Goal: Task Accomplishment & Management: Manage account settings

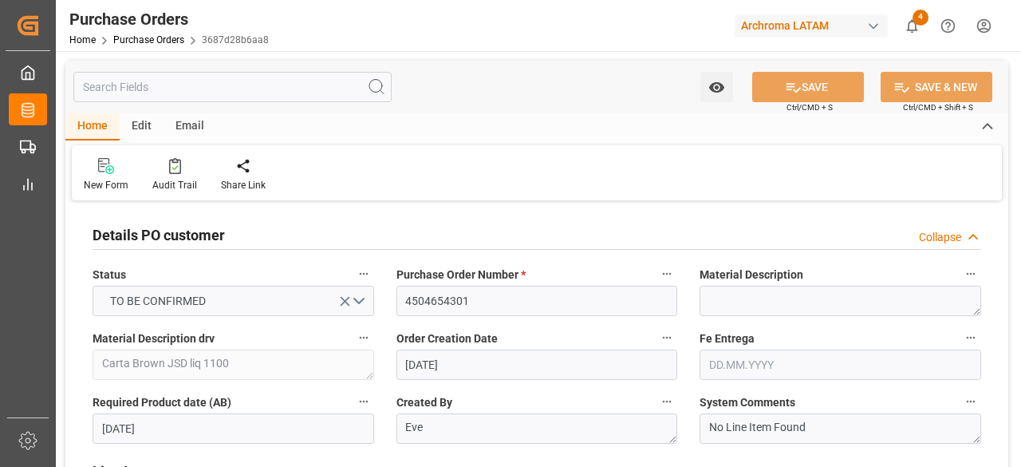
scroll to position [1277, 0]
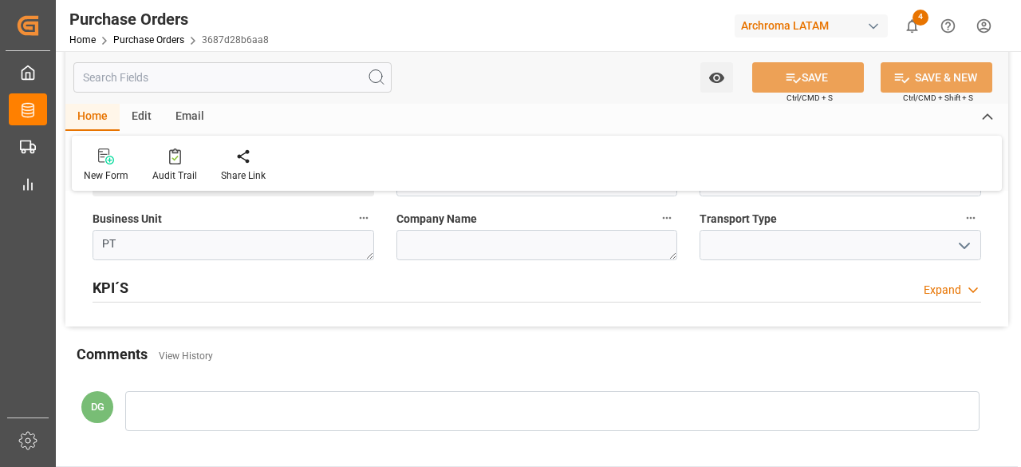
click at [874, 25] on div "button" at bounding box center [874, 26] width 16 height 16
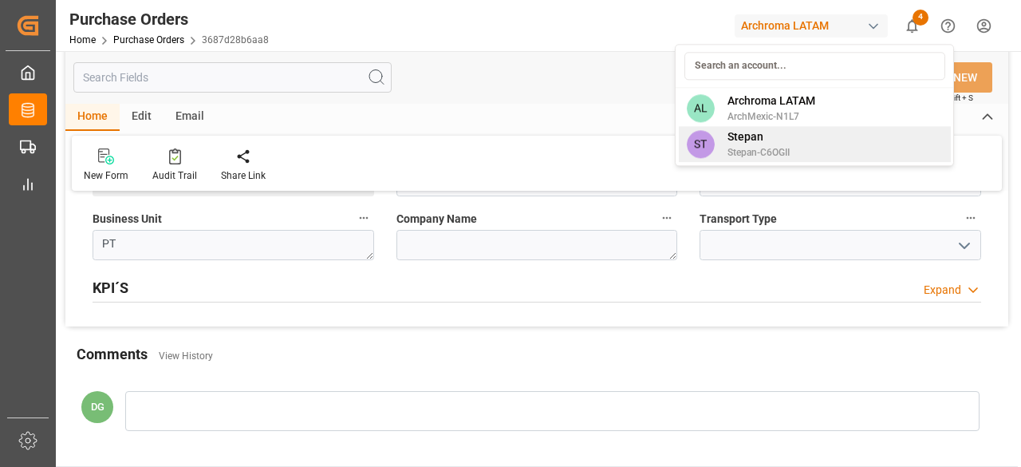
click at [809, 150] on div "ST [PERSON_NAME]-C6OGII" at bounding box center [815, 144] width 272 height 36
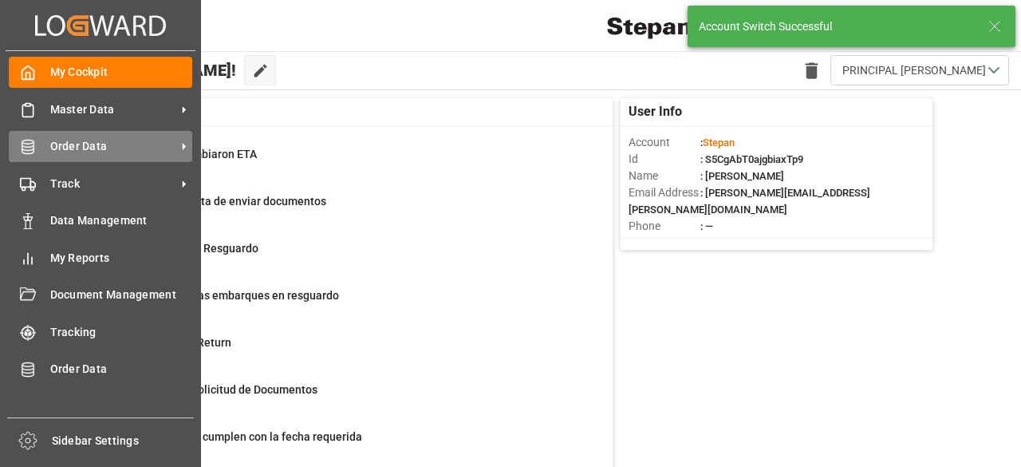
click at [45, 154] on div "Order Data Order Data" at bounding box center [100, 146] width 183 height 31
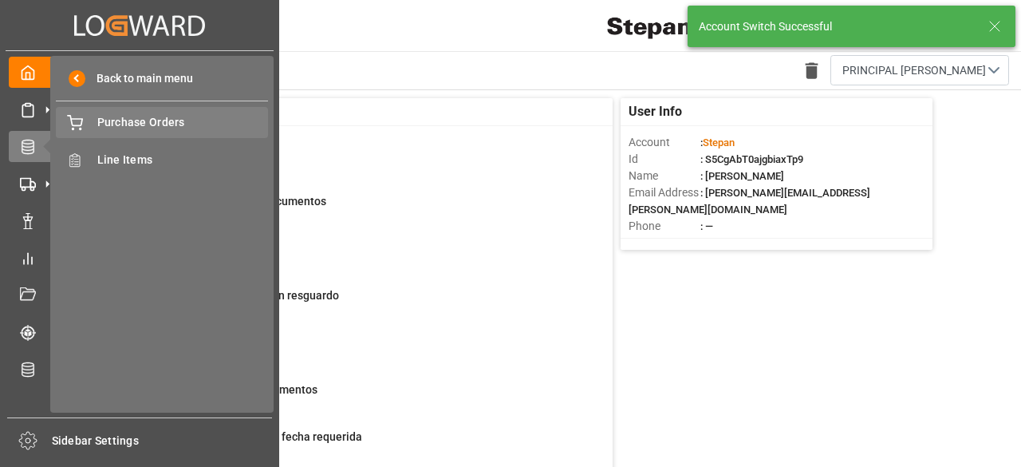
click at [140, 124] on span "Purchase Orders" at bounding box center [183, 122] width 172 height 17
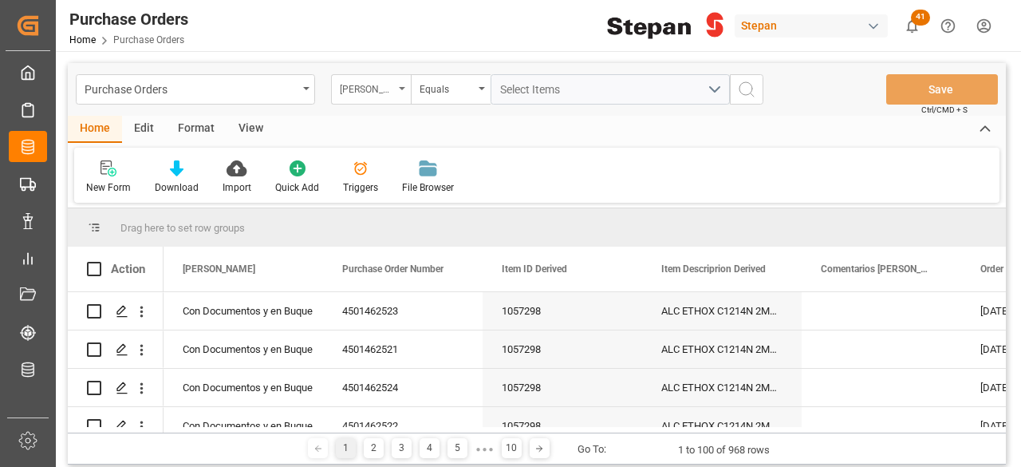
click at [385, 97] on div "[PERSON_NAME]" at bounding box center [371, 89] width 80 height 30
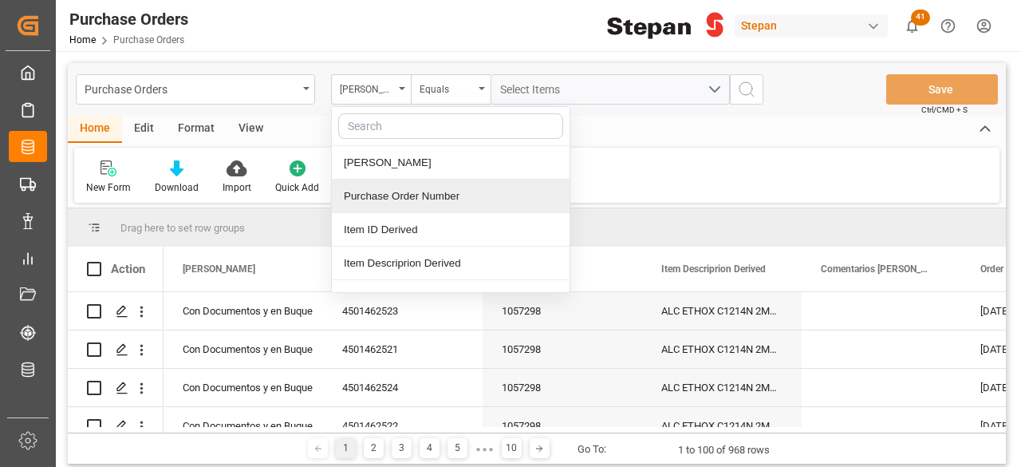
click at [420, 193] on div "Purchase Order Number" at bounding box center [451, 197] width 238 height 34
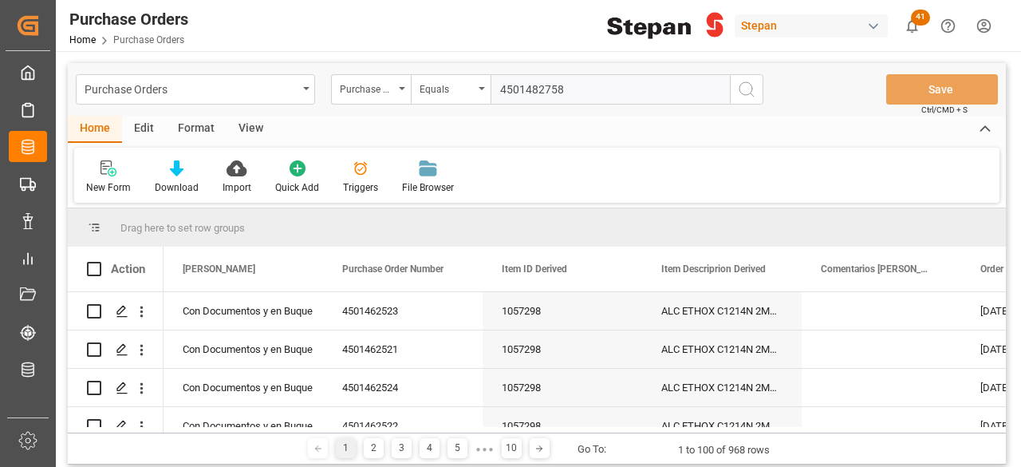
type input "4501482758"
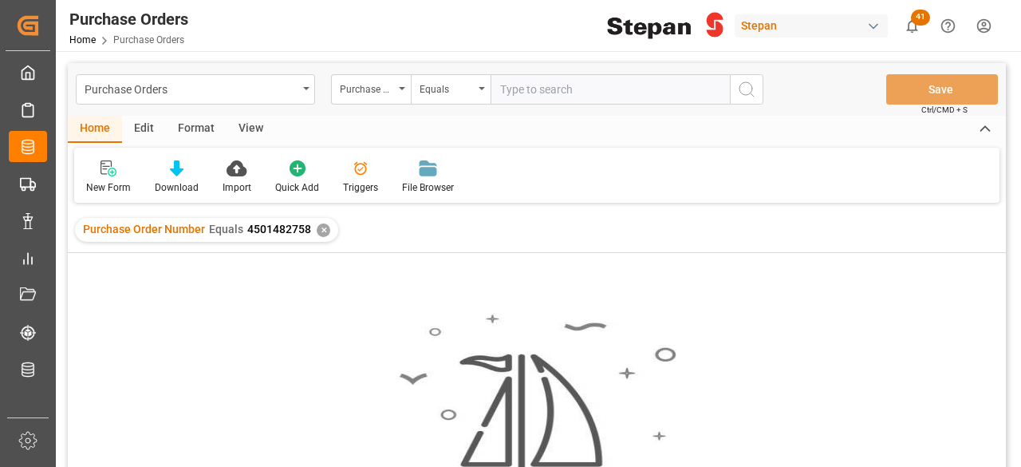
click at [870, 33] on div "button" at bounding box center [874, 26] width 16 height 16
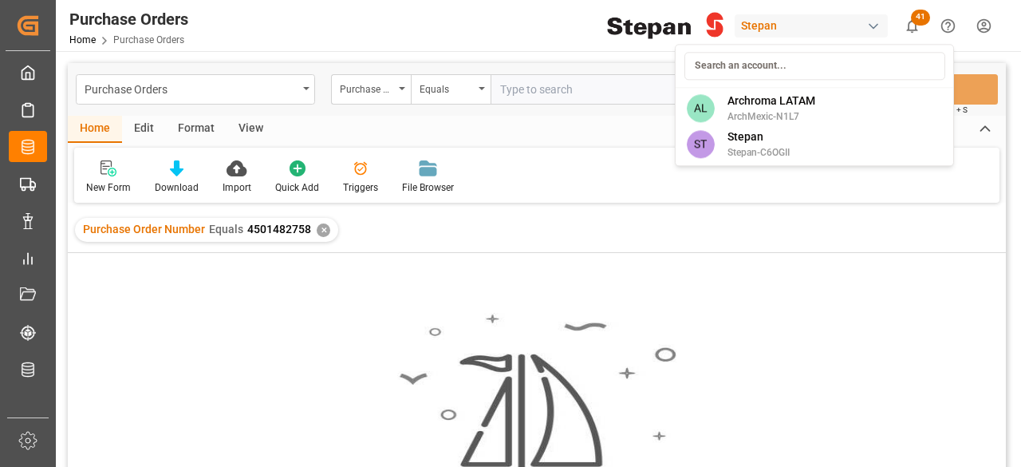
click at [874, 25] on html "Created by potrace 1.15, written by [PERSON_NAME] [DATE]-[DATE] Created by potr…" at bounding box center [510, 233] width 1021 height 467
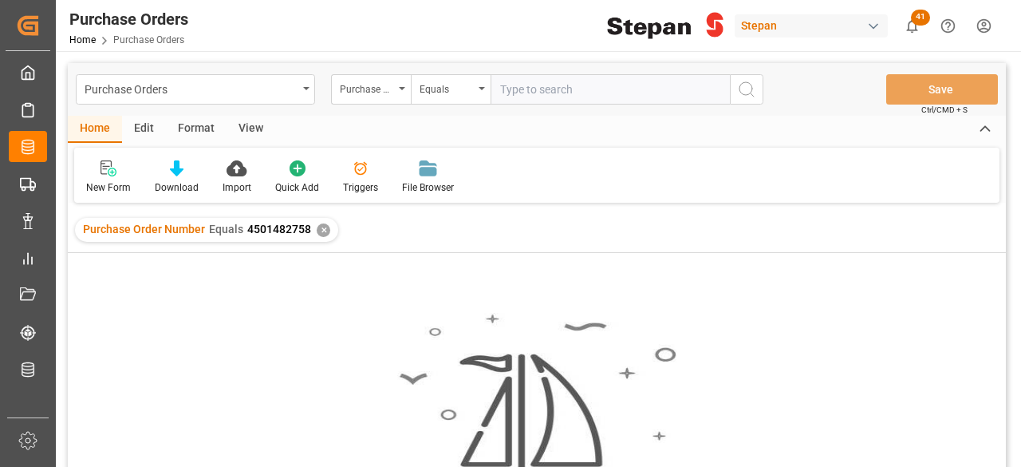
click at [873, 28] on div "button" at bounding box center [874, 26] width 16 height 16
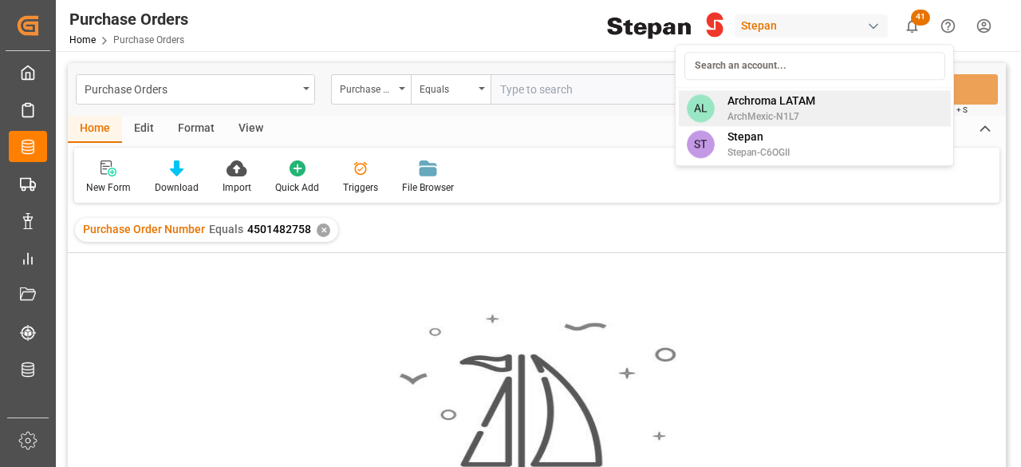
click at [791, 109] on span "ArchMexic-N1L7" at bounding box center [772, 116] width 88 height 14
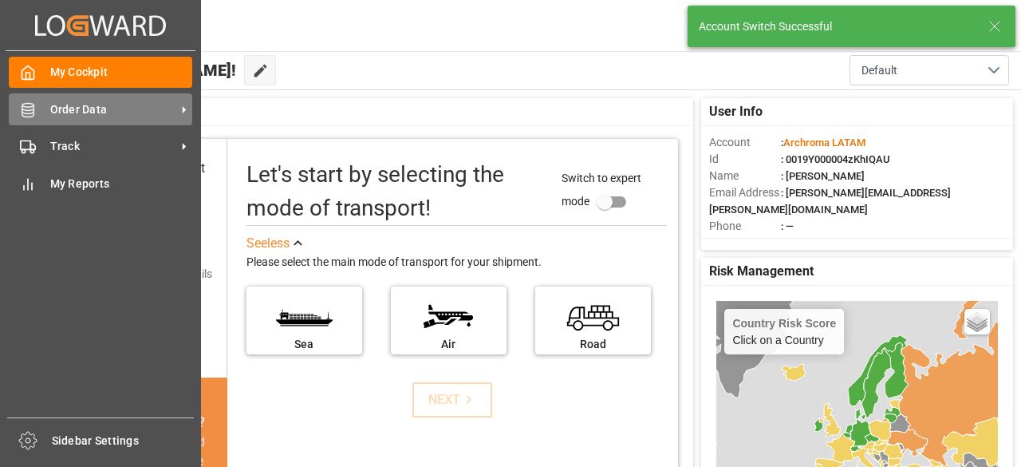
click at [61, 117] on span "Order Data" at bounding box center [113, 109] width 126 height 17
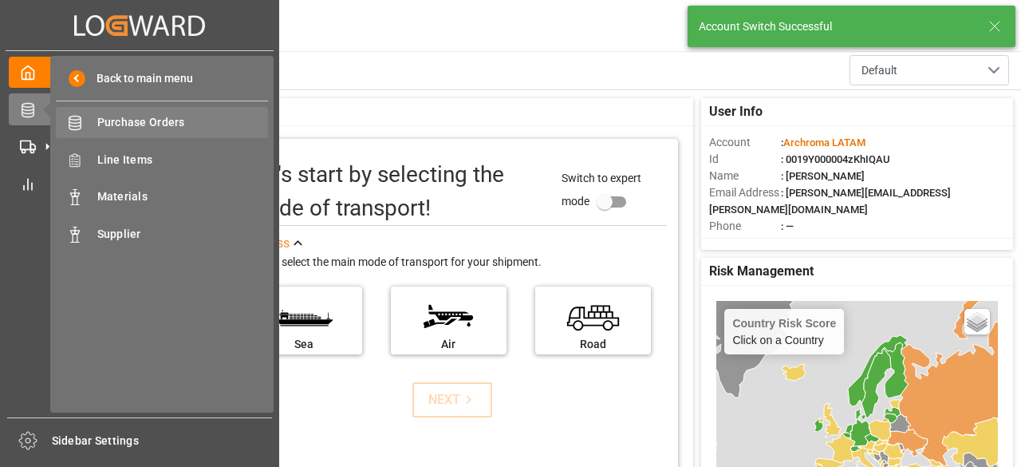
click at [180, 128] on span "Purchase Orders" at bounding box center [183, 122] width 172 height 17
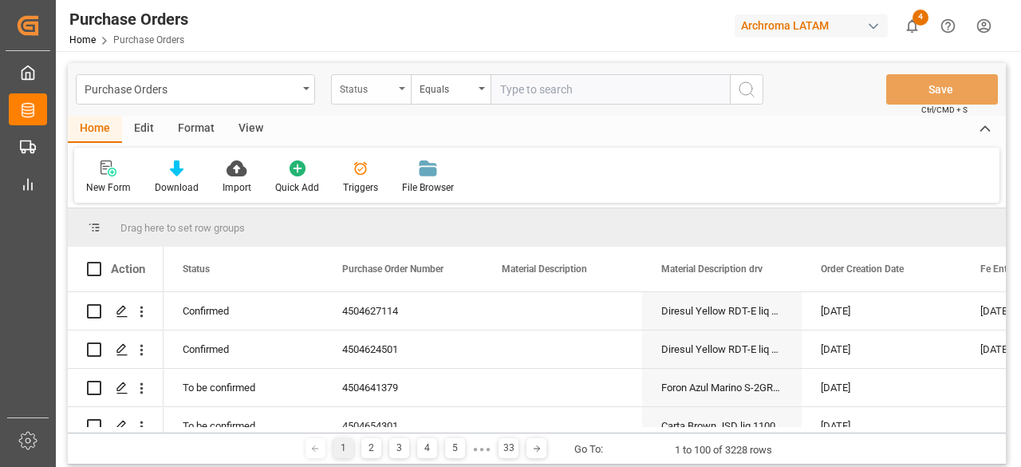
click at [386, 91] on div "Status" at bounding box center [367, 87] width 54 height 18
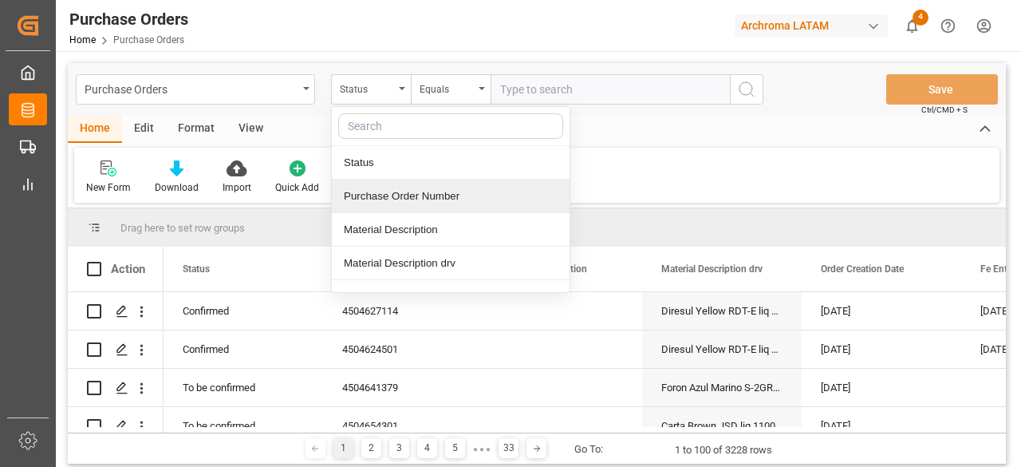
click at [439, 199] on div "Purchase Order Number" at bounding box center [451, 197] width 238 height 34
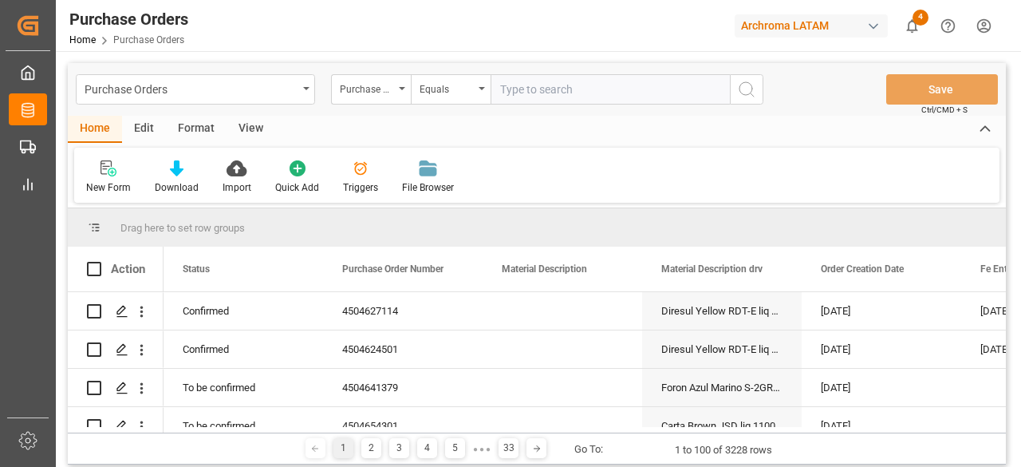
click at [552, 95] on input "text" at bounding box center [610, 89] width 239 height 30
paste input "4504605212"
type input "4504605212"
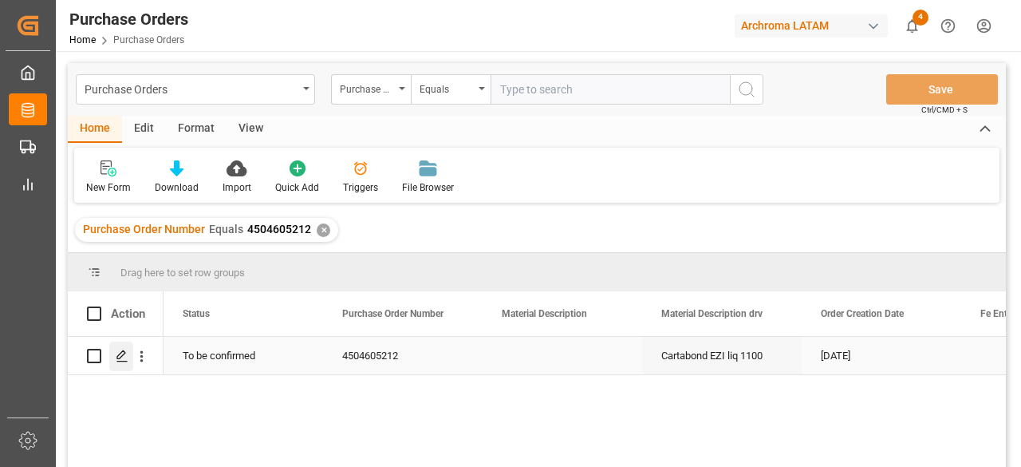
click at [123, 356] on icon "Press SPACE to select this row." at bounding box center [122, 355] width 13 height 13
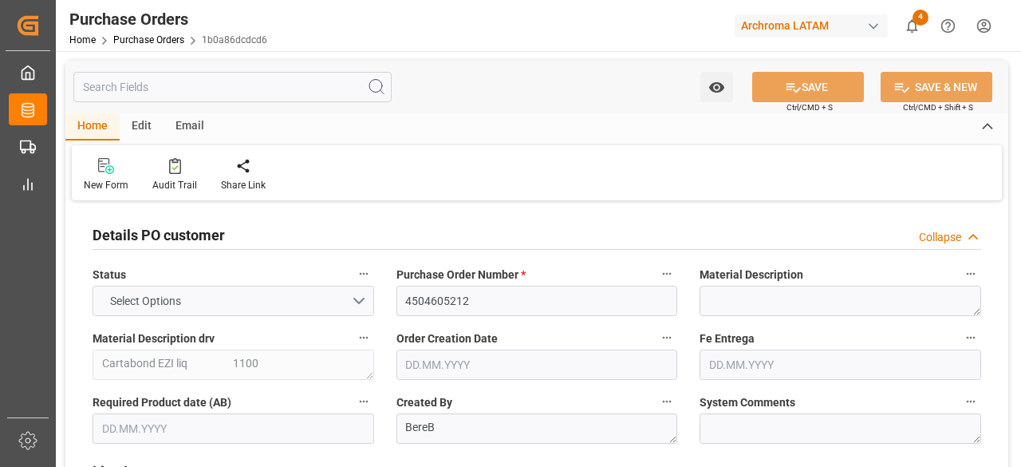
type input "1"
type input "[DATE]"
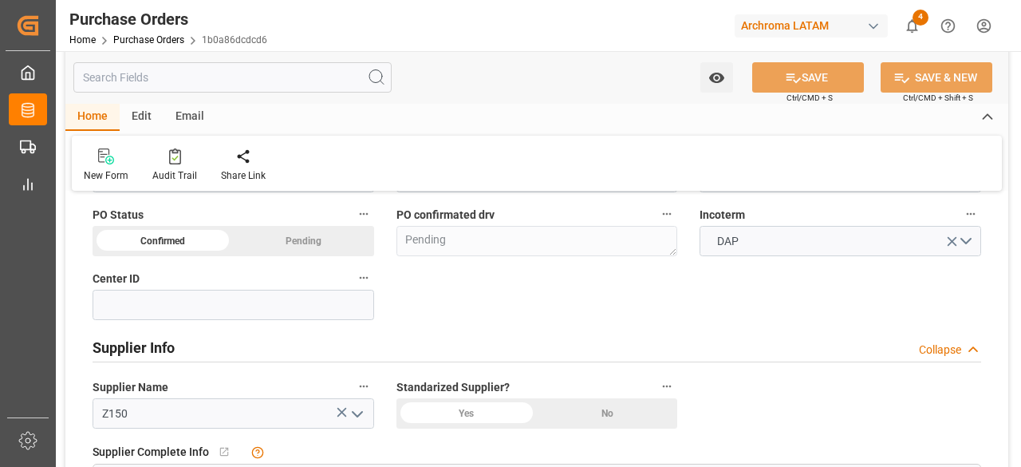
scroll to position [558, 0]
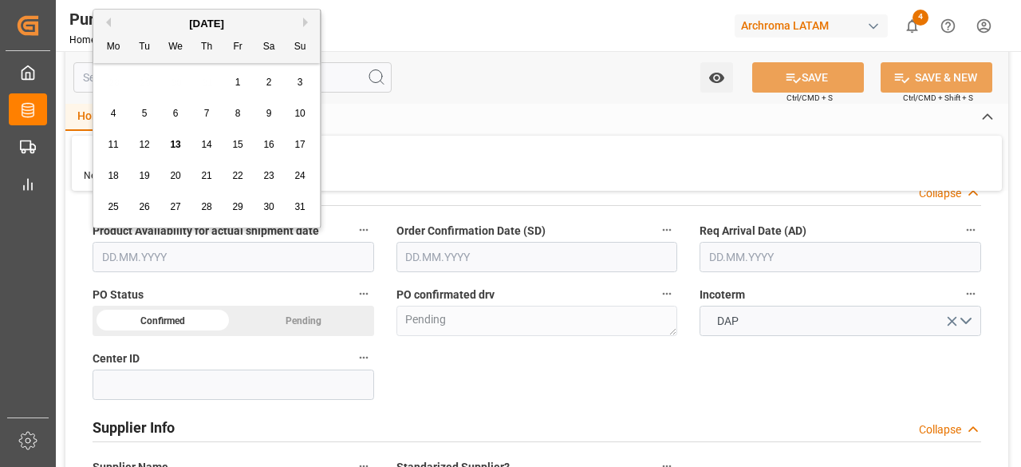
click at [281, 257] on input "text" at bounding box center [234, 257] width 282 height 30
click at [236, 174] on span "22" at bounding box center [237, 175] width 10 height 11
type input "[DATE]"
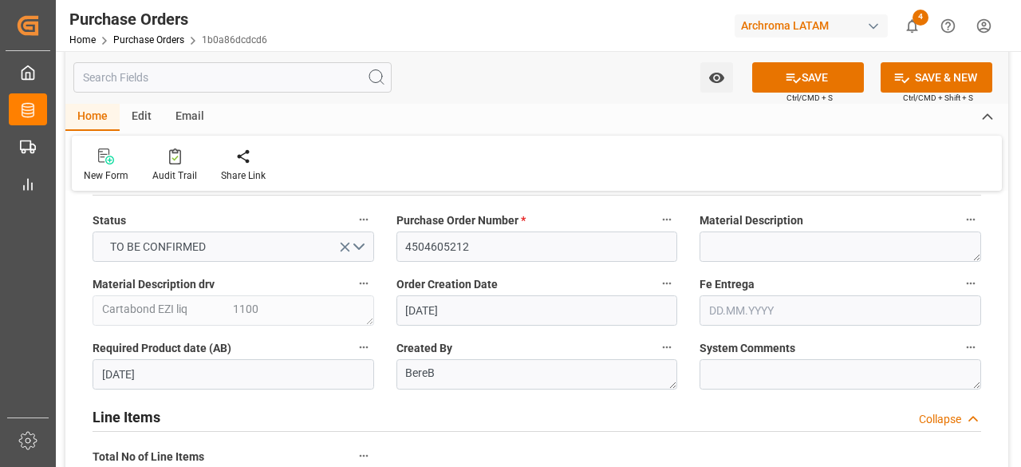
scroll to position [80, 0]
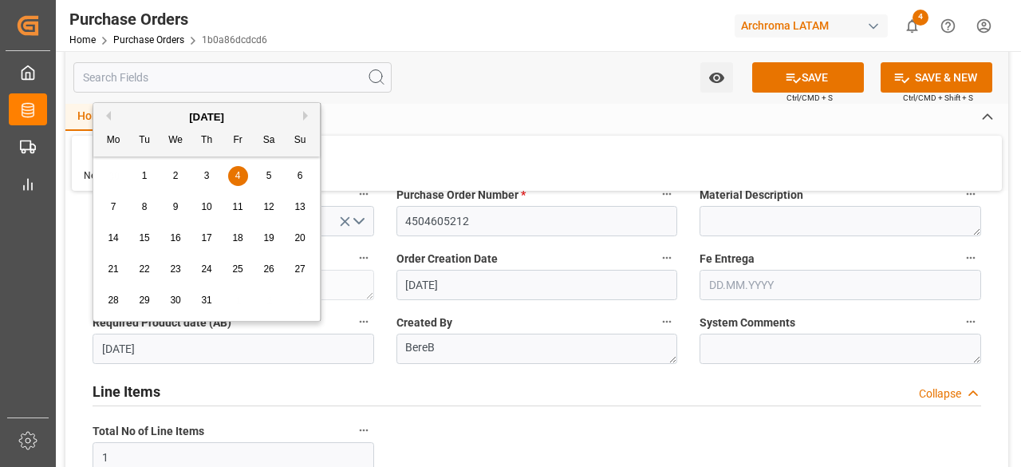
click at [203, 347] on input "[DATE]" at bounding box center [234, 348] width 282 height 30
click at [150, 274] on div "22" at bounding box center [145, 269] width 20 height 19
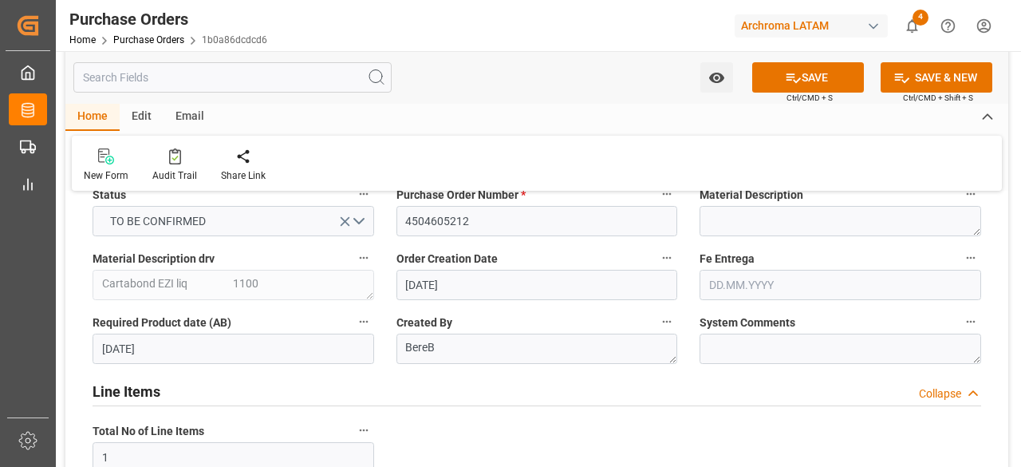
click at [294, 341] on input "[DATE]" at bounding box center [234, 348] width 282 height 30
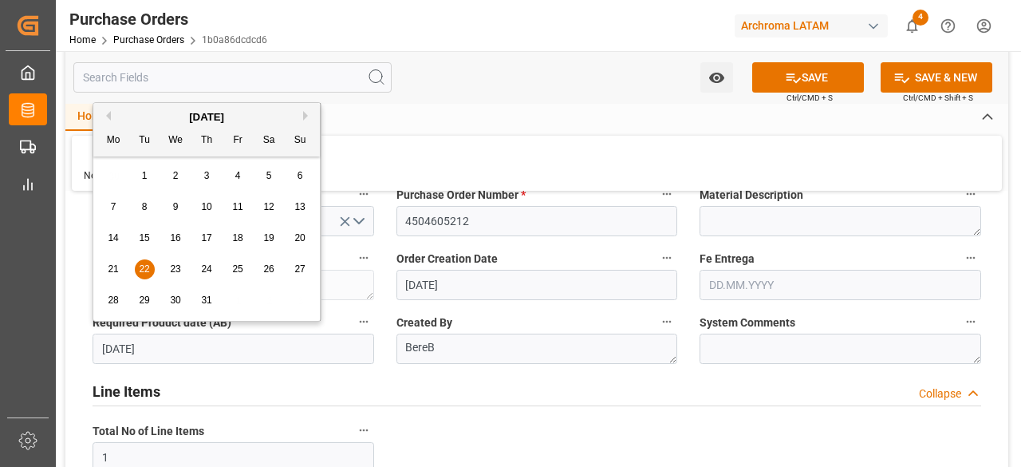
click at [303, 116] on button "Next Month" at bounding box center [308, 116] width 10 height 10
click at [236, 268] on span "22" at bounding box center [237, 268] width 10 height 11
type input "[DATE]"
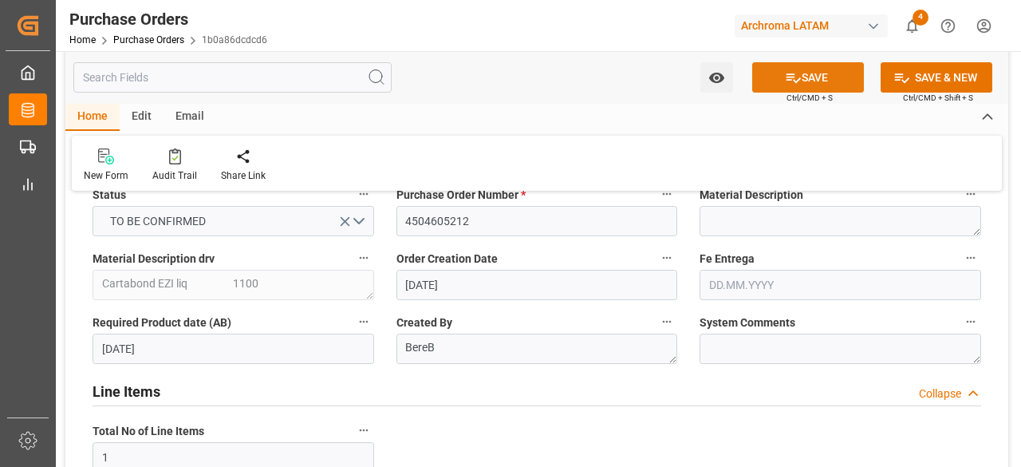
click at [812, 79] on button "SAVE" at bounding box center [808, 77] width 112 height 30
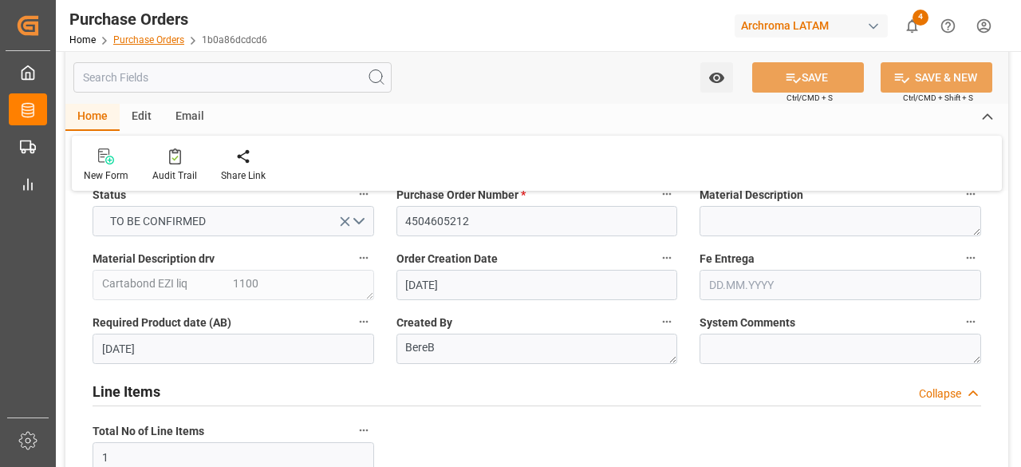
click at [169, 40] on link "Purchase Orders" at bounding box center [148, 39] width 71 height 11
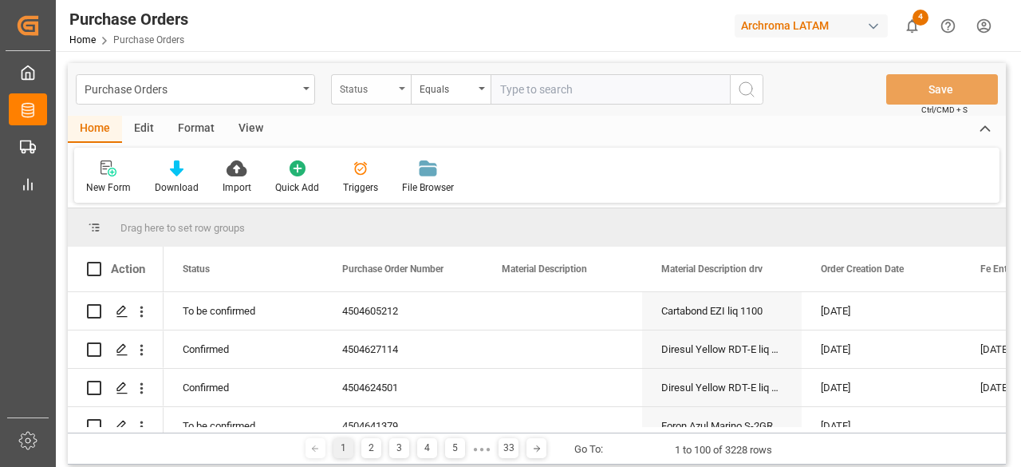
click at [388, 85] on div "Status" at bounding box center [367, 87] width 54 height 18
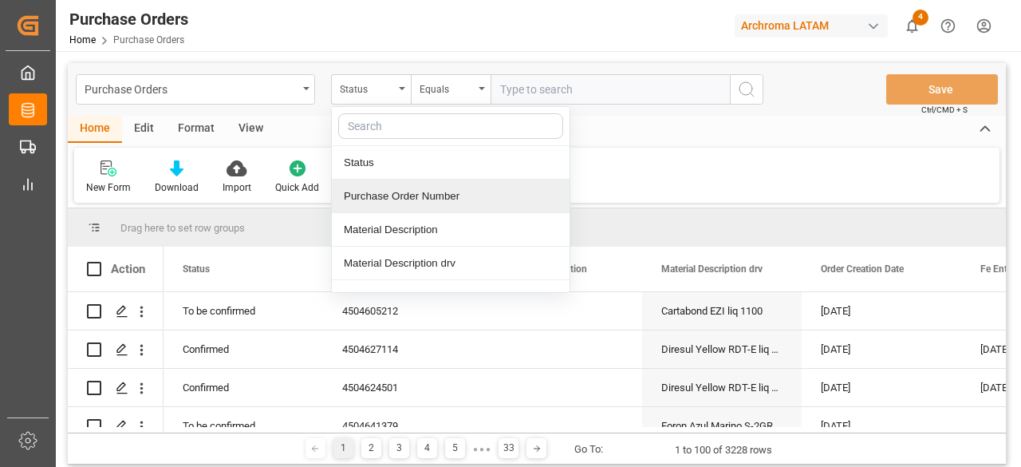
click at [440, 186] on div "Purchase Order Number" at bounding box center [451, 197] width 238 height 34
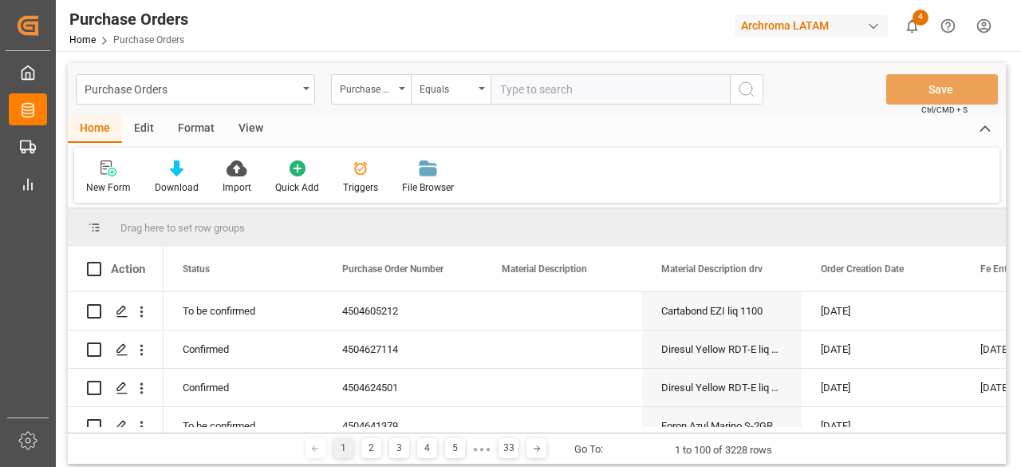
click at [538, 92] on input "text" at bounding box center [610, 89] width 239 height 30
paste input "4504619699"
type input "4504619699"
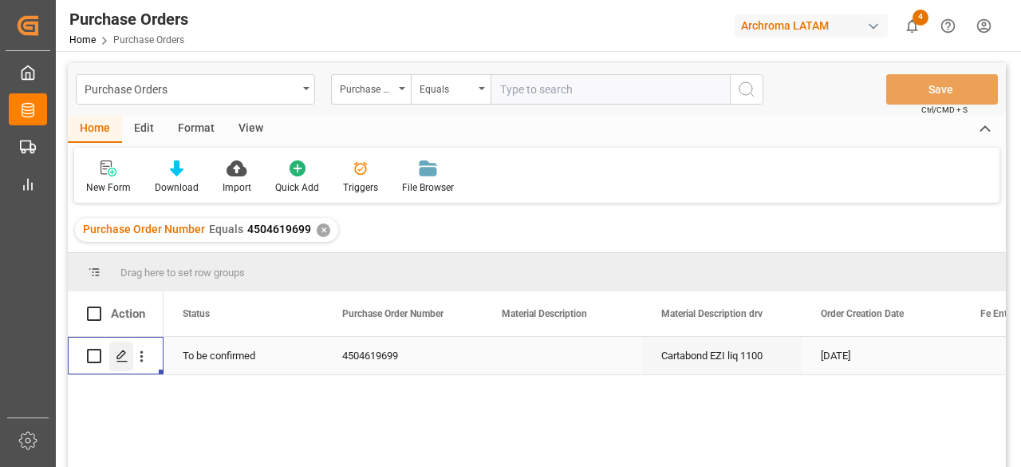
click at [126, 357] on icon "Press SPACE to select this row." at bounding box center [122, 355] width 13 height 13
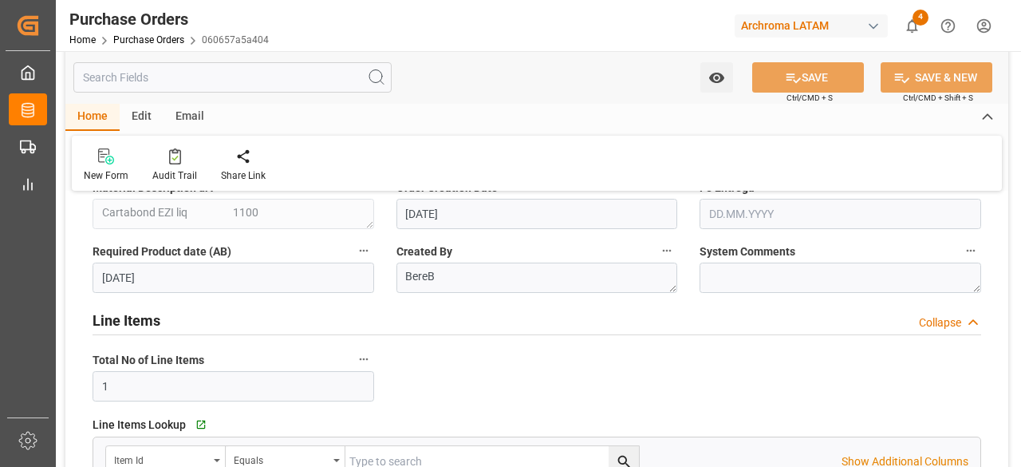
scroll to position [160, 0]
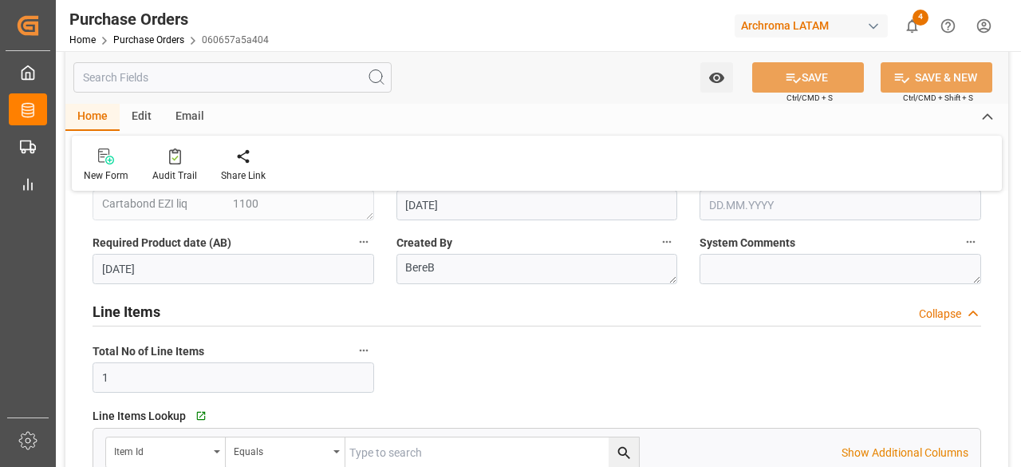
click at [208, 270] on input "[DATE]" at bounding box center [234, 269] width 282 height 30
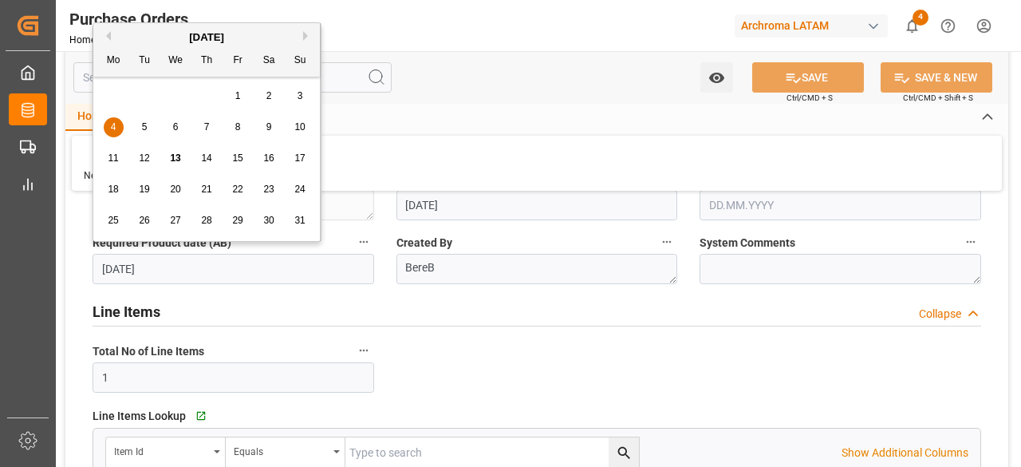
click at [306, 35] on button "Next Month" at bounding box center [308, 36] width 10 height 10
click at [116, 194] on span "22" at bounding box center [113, 188] width 10 height 11
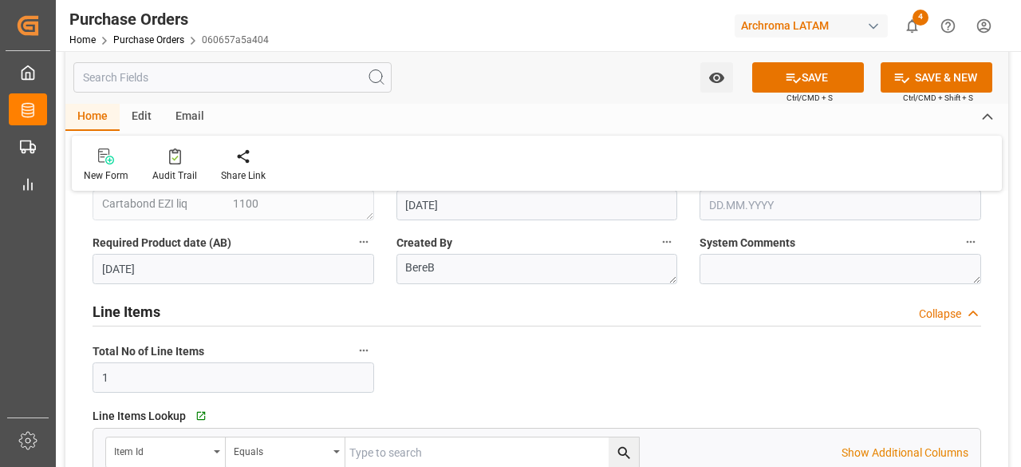
click at [281, 272] on input "[DATE]" at bounding box center [234, 269] width 282 height 30
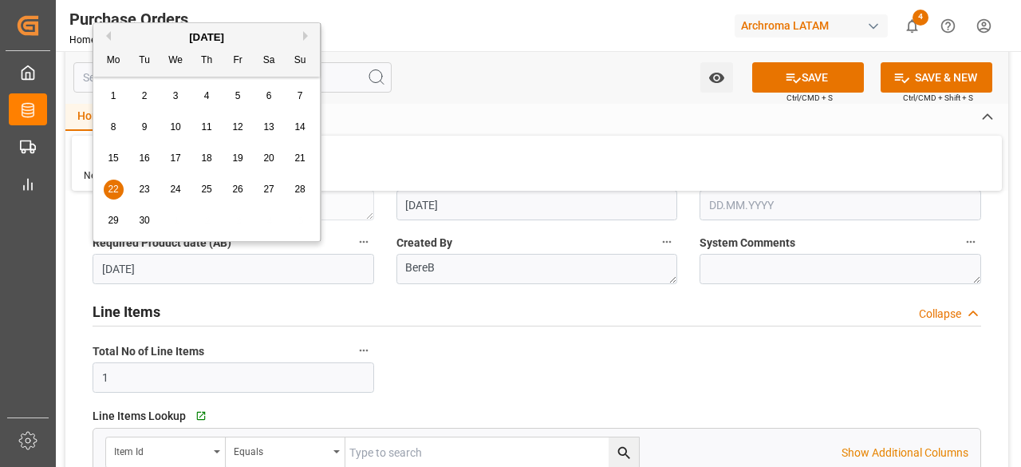
click at [109, 37] on button "Previous Month" at bounding box center [106, 36] width 10 height 10
click at [243, 187] on div "22" at bounding box center [238, 189] width 20 height 19
type input "[DATE]"
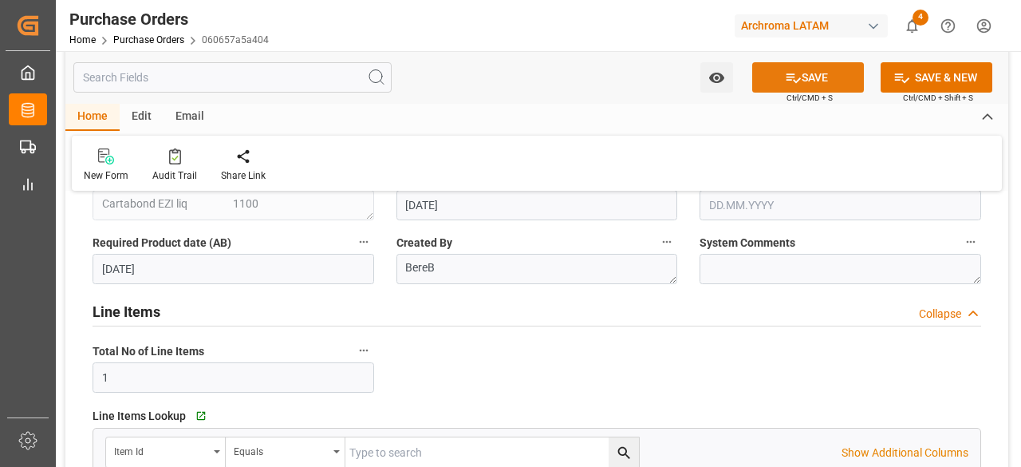
click at [797, 73] on icon at bounding box center [793, 77] width 17 height 17
